Goal: Transaction & Acquisition: Purchase product/service

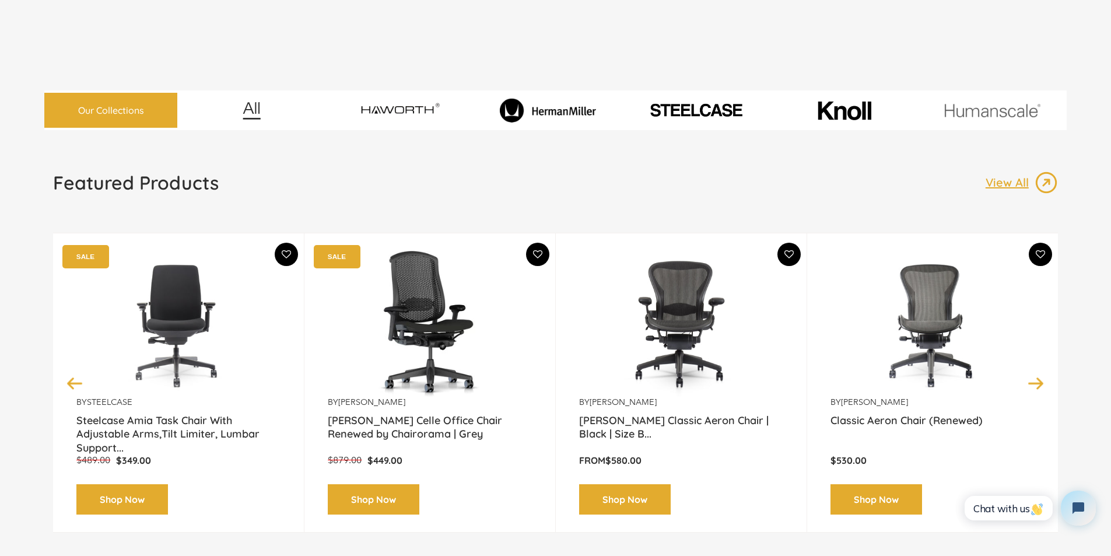
scroll to position [486, 0]
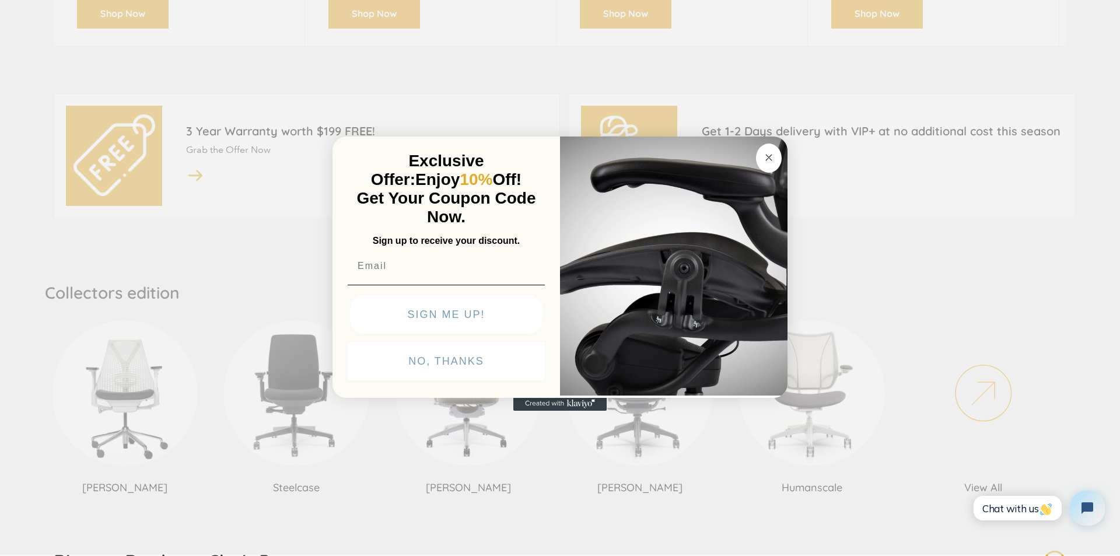
click at [764, 150] on circle "Close dialog" at bounding box center [768, 156] width 13 height 13
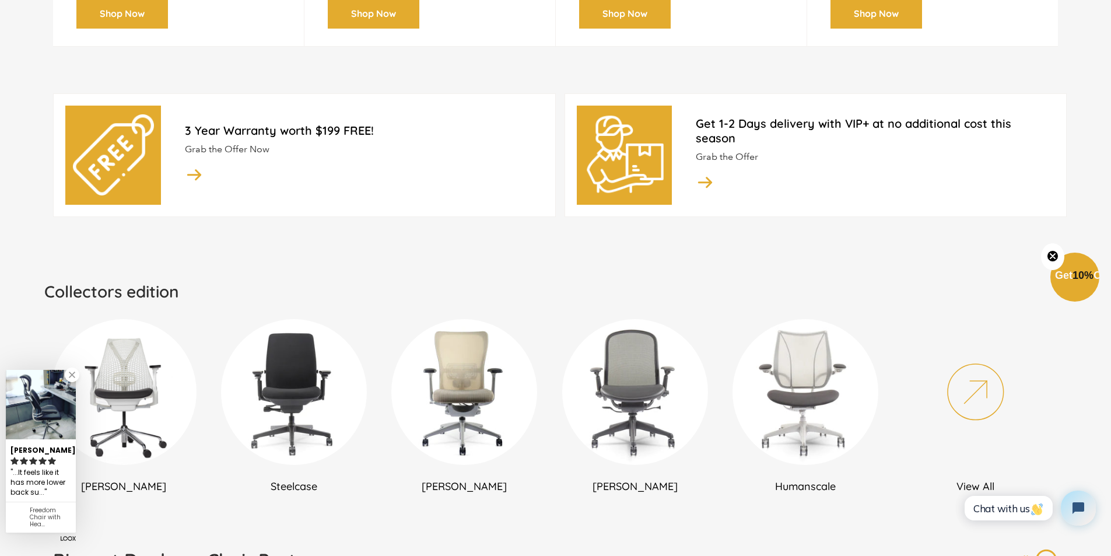
click at [738, 329] on link "Humanscale" at bounding box center [805, 406] width 159 height 174
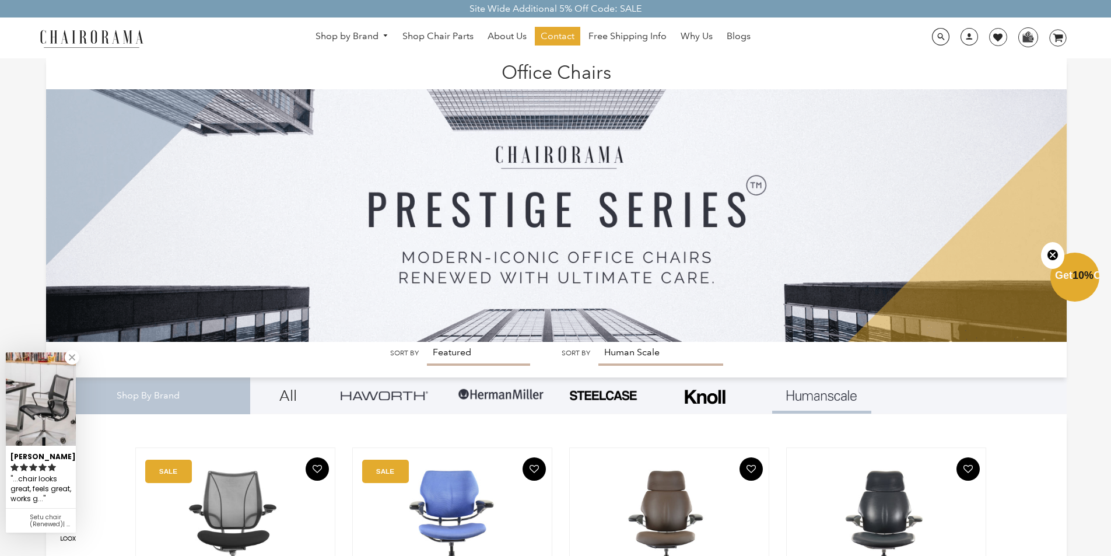
click at [447, 342] on img at bounding box center [556, 199] width 1020 height 283
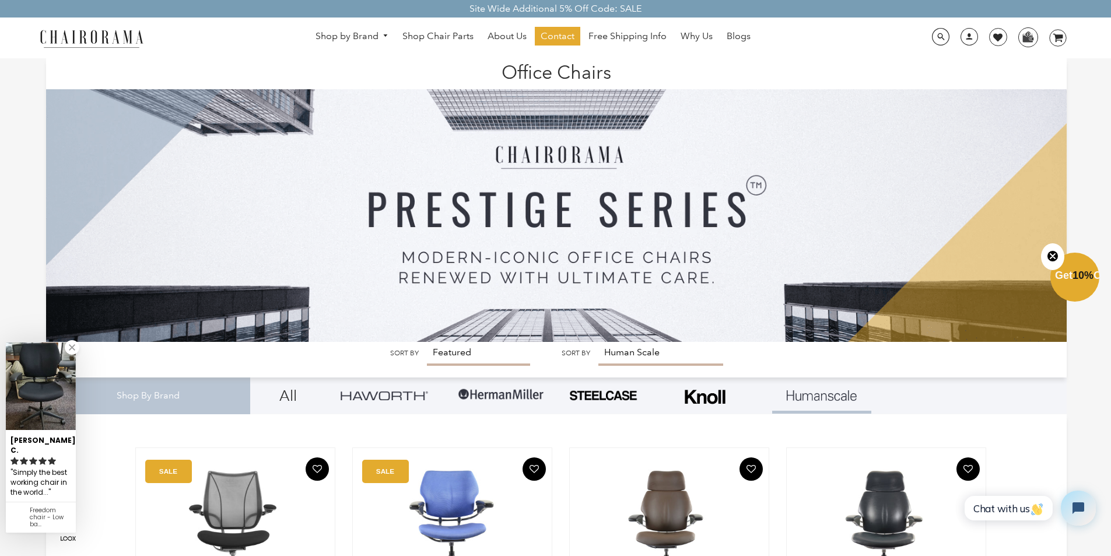
click at [680, 329] on img at bounding box center [556, 199] width 1020 height 283
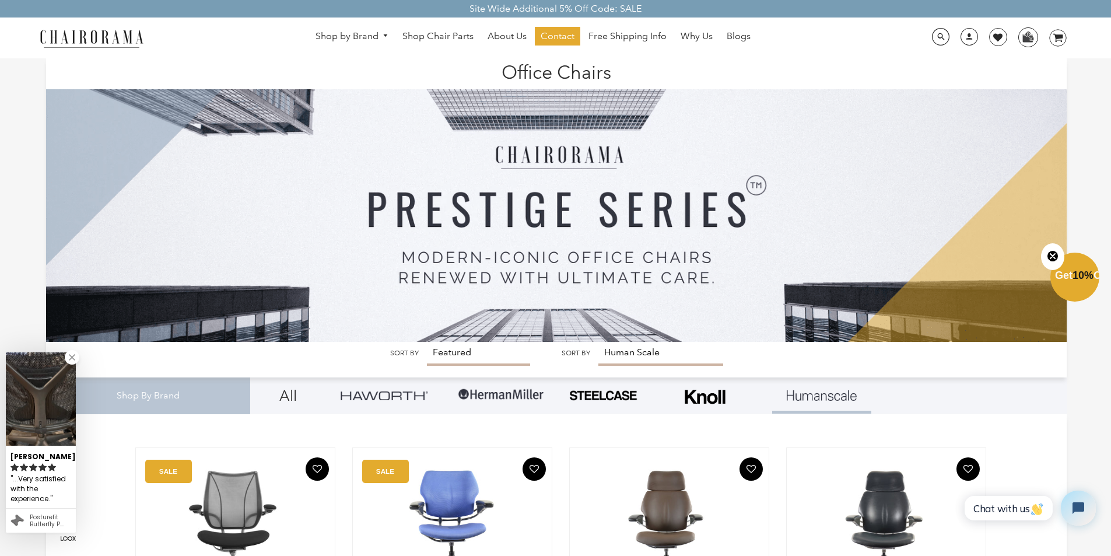
click at [616, 342] on img at bounding box center [556, 199] width 1020 height 283
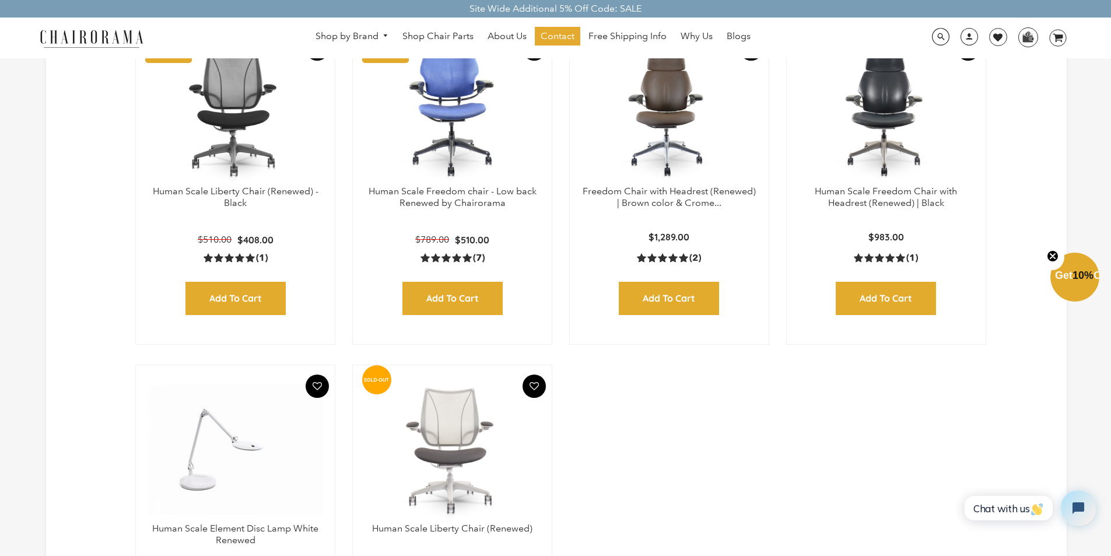
scroll to position [443, 0]
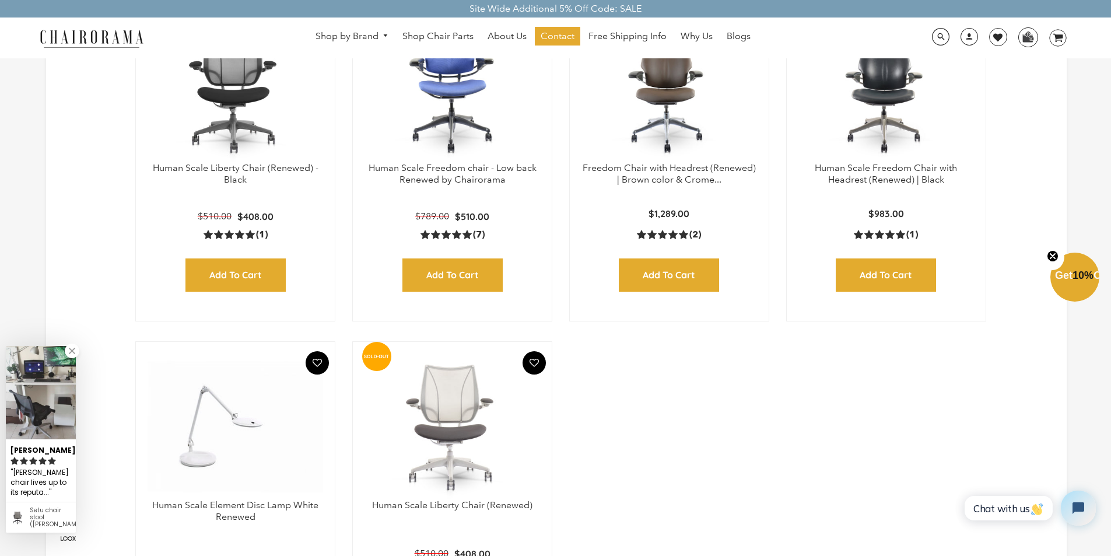
click html "Chat with us"
